Goal: Find specific page/section: Find specific page/section

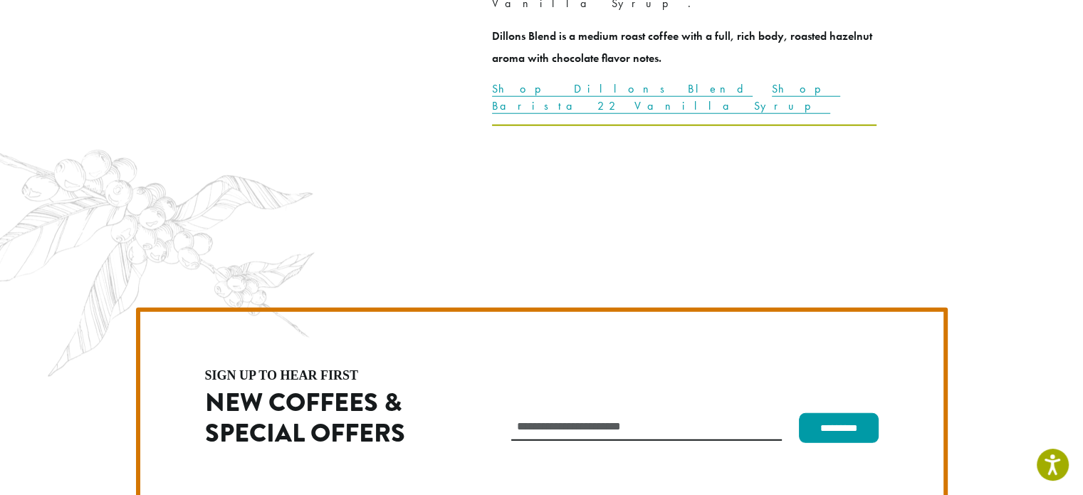
scroll to position [4021, 0]
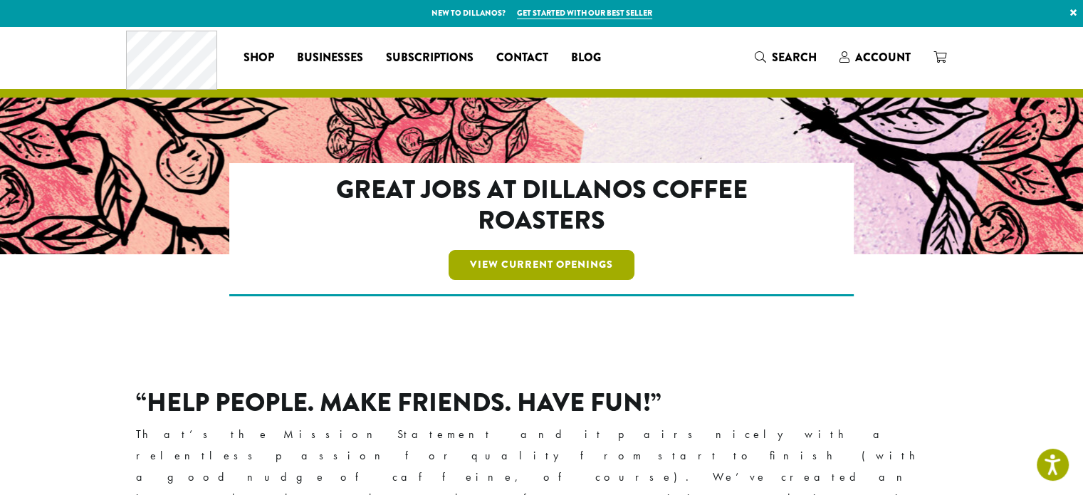
click at [563, 258] on link "View Current Openings" at bounding box center [542, 265] width 186 height 30
